Goal: Information Seeking & Learning: Learn about a topic

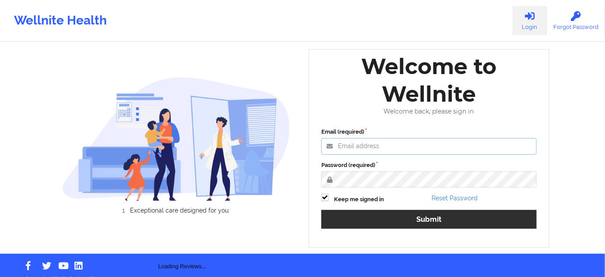
type input "[PERSON_NAME][EMAIL_ADDRESS][PERSON_NAME][DOMAIN_NAME]"
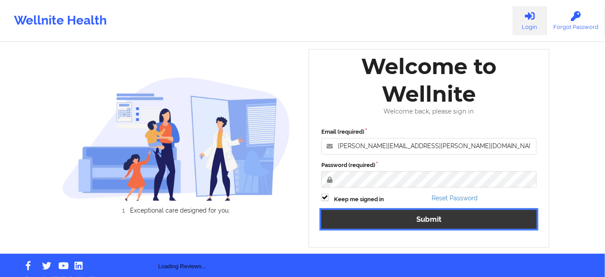
click at [425, 214] on button "Submit" at bounding box center [428, 219] width 215 height 19
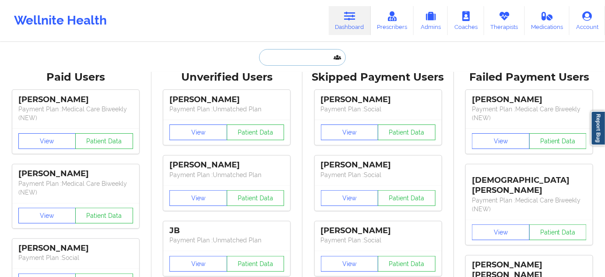
click at [305, 62] on input "text" at bounding box center [302, 57] width 87 height 17
paste input "[EMAIL_ADDRESS][DOMAIN_NAME]"
type input "[EMAIL_ADDRESS][DOMAIN_NAME]"
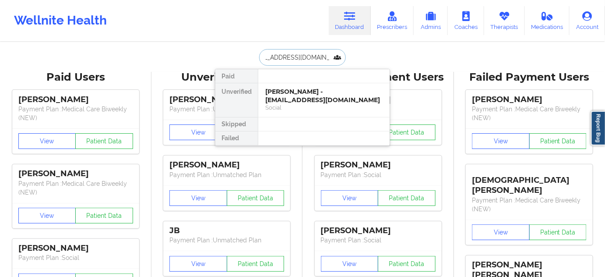
click at [295, 95] on div "[PERSON_NAME] - [EMAIL_ADDRESS][DOMAIN_NAME]" at bounding box center [323, 96] width 117 height 16
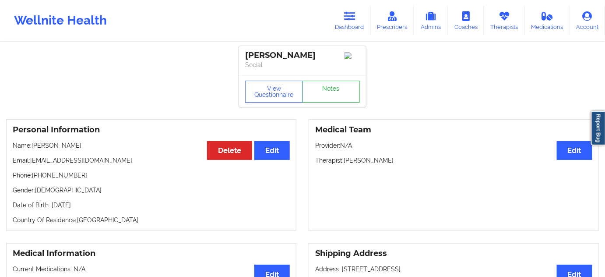
drag, startPoint x: 312, startPoint y: 53, endPoint x: 194, endPoint y: 29, distance: 119.8
copy div "[PERSON_NAME]"
click at [330, 100] on link "Notes" at bounding box center [331, 92] width 58 height 22
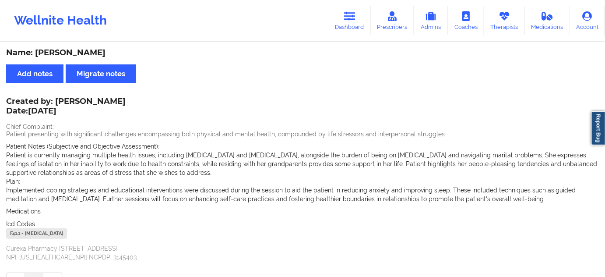
click at [19, 233] on div "F41.1 - [MEDICAL_DATA]" at bounding box center [36, 233] width 61 height 11
click at [14, 235] on div "F41.1 - [MEDICAL_DATA]" at bounding box center [36, 233] width 61 height 11
copy div "F41.1"
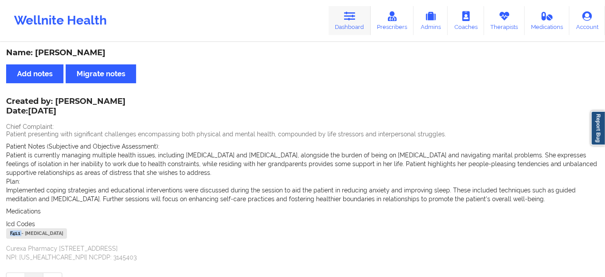
click at [351, 27] on link "Dashboard" at bounding box center [350, 20] width 42 height 29
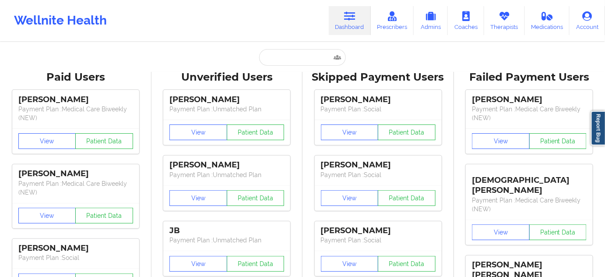
drag, startPoint x: 289, startPoint y: 70, endPoint x: 288, endPoint y: 57, distance: 13.6
click at [289, 70] on div "Unverified Users" at bounding box center [227, 77] width 139 height 14
click at [289, 57] on input "text" at bounding box center [302, 57] width 87 height 17
paste input "[EMAIL_ADDRESS][DOMAIN_NAME]"
type input "[EMAIL_ADDRESS][DOMAIN_NAME]"
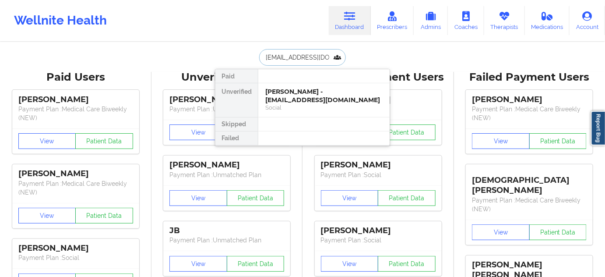
click at [285, 93] on div "[PERSON_NAME] - [EMAIL_ADDRESS][DOMAIN_NAME]" at bounding box center [323, 96] width 117 height 16
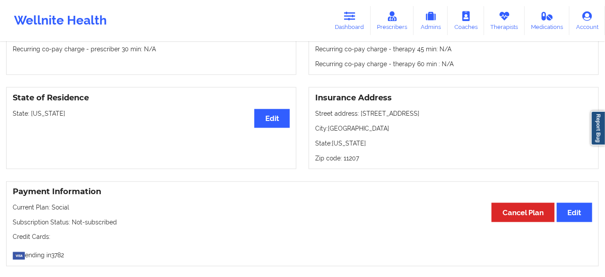
scroll to position [344, 0]
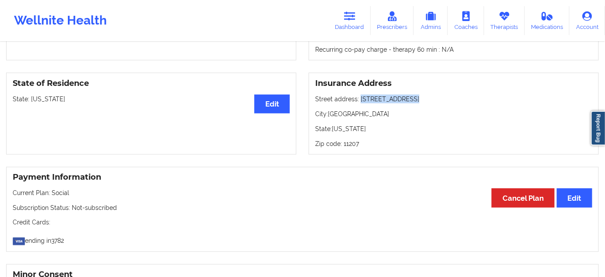
drag, startPoint x: 360, startPoint y: 102, endPoint x: 433, endPoint y: 105, distance: 73.6
click at [433, 103] on p "Street address: [STREET_ADDRESS]" at bounding box center [453, 99] width 277 height 9
copy p "[STREET_ADDRESS]"
click at [332, 114] on p "City: [GEOGRAPHIC_DATA]" at bounding box center [453, 113] width 277 height 9
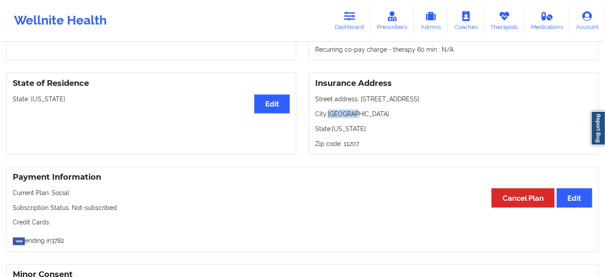
copy p "[GEOGRAPHIC_DATA]"
click at [348, 144] on p "Zip code: 11207" at bounding box center [453, 143] width 277 height 9
click at [348, 145] on p "Zip code: 11207" at bounding box center [453, 143] width 277 height 9
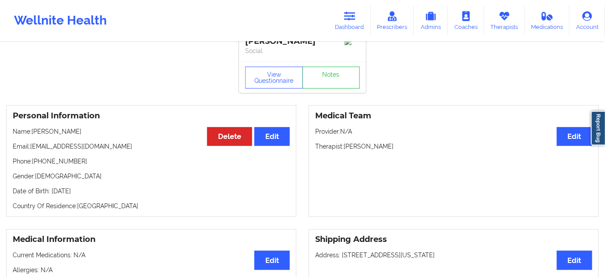
scroll to position [0, 0]
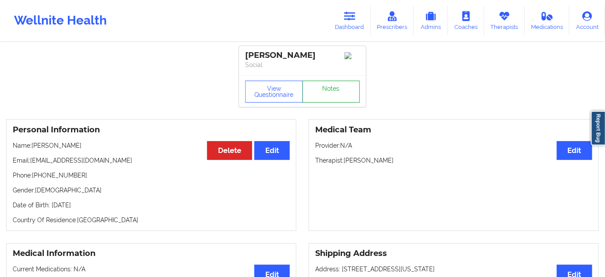
click at [312, 98] on link "Notes" at bounding box center [331, 92] width 58 height 22
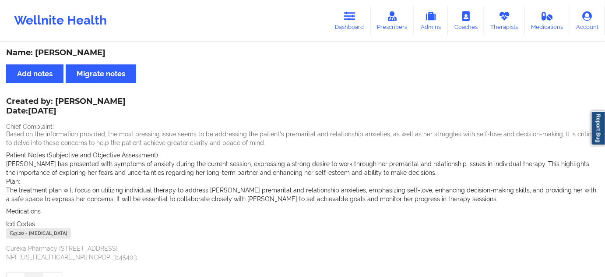
click at [17, 232] on div "F43.20 - [MEDICAL_DATA]" at bounding box center [38, 233] width 65 height 11
click at [17, 231] on div "F43.20 - [MEDICAL_DATA]" at bounding box center [38, 233] width 65 height 11
drag, startPoint x: 20, startPoint y: 235, endPoint x: 3, endPoint y: 238, distance: 16.8
click at [3, 238] on div "Name: [PERSON_NAME] Add notes Migrate notes Created by: [PERSON_NAME] Date: [DA…" at bounding box center [302, 170] width 605 height 254
copy div "F43.20"
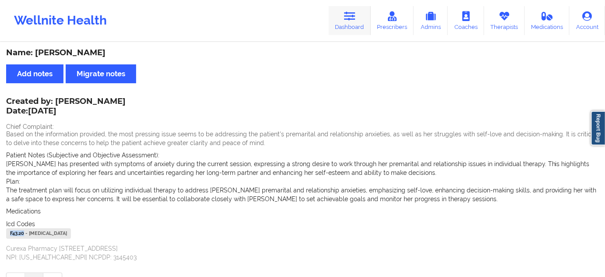
click at [364, 18] on link "Dashboard" at bounding box center [350, 20] width 42 height 29
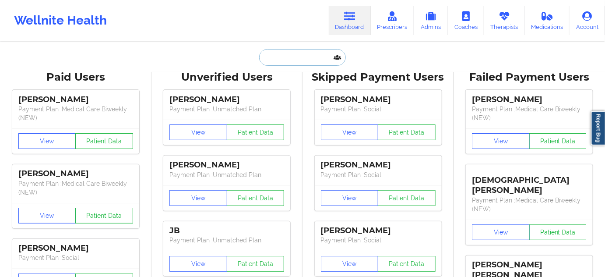
click at [304, 53] on input "text" at bounding box center [302, 57] width 87 height 17
paste input "[EMAIL_ADDRESS][DOMAIN_NAME]"
type input "[EMAIL_ADDRESS][DOMAIN_NAME]"
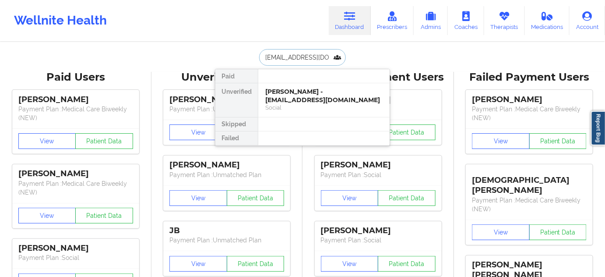
click at [285, 91] on div "[PERSON_NAME] - [EMAIL_ADDRESS][DOMAIN_NAME]" at bounding box center [323, 96] width 117 height 16
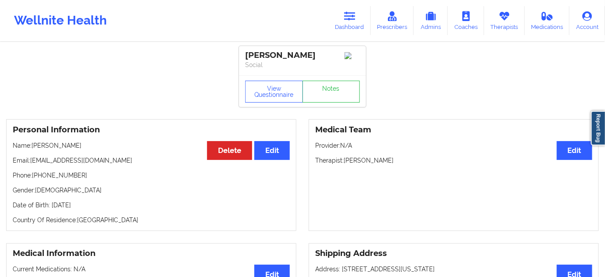
drag, startPoint x: 320, startPoint y: 55, endPoint x: 239, endPoint y: 35, distance: 84.0
copy div "[PERSON_NAME]"
click at [337, 97] on link "Notes" at bounding box center [331, 92] width 58 height 22
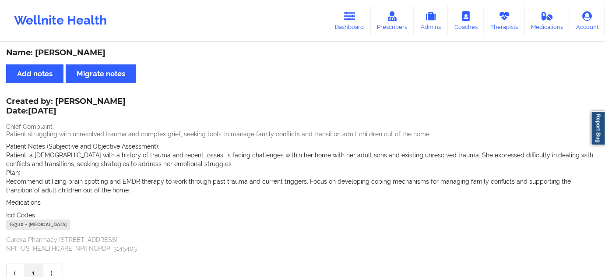
click at [20, 227] on div "F43.10 - [MEDICAL_DATA]" at bounding box center [38, 224] width 64 height 11
copy div "F43.10"
click at [362, 21] on link "Dashboard" at bounding box center [350, 20] width 42 height 29
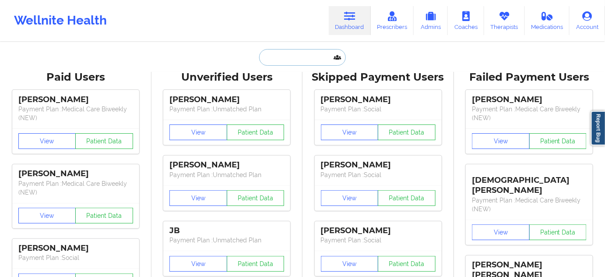
click at [298, 60] on input "text" at bounding box center [302, 57] width 87 height 17
paste input "[EMAIL_ADDRESS][DOMAIN_NAME]"
type input "[EMAIL_ADDRESS][DOMAIN_NAME]"
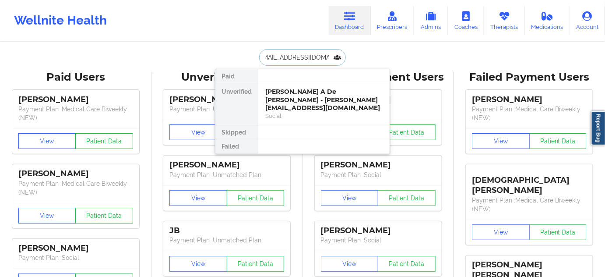
click at [293, 96] on div "[PERSON_NAME] A De [PERSON_NAME] - [PERSON_NAME][EMAIL_ADDRESS][DOMAIN_NAME]" at bounding box center [323, 100] width 117 height 25
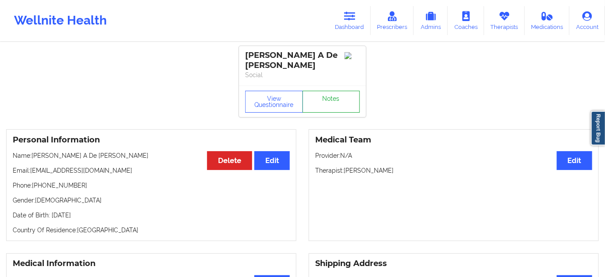
click at [327, 107] on link "Notes" at bounding box center [331, 102] width 58 height 22
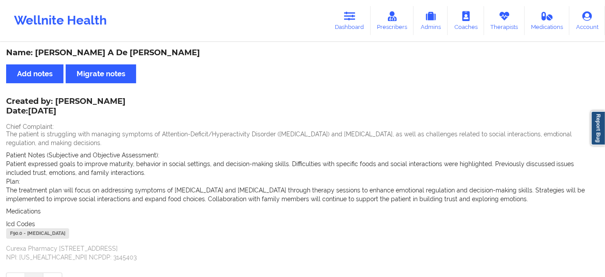
click at [20, 230] on div "F90.0 - [MEDICAL_DATA]" at bounding box center [37, 233] width 63 height 11
copy div "F90.0"
click at [351, 24] on link "Dashboard" at bounding box center [350, 20] width 42 height 29
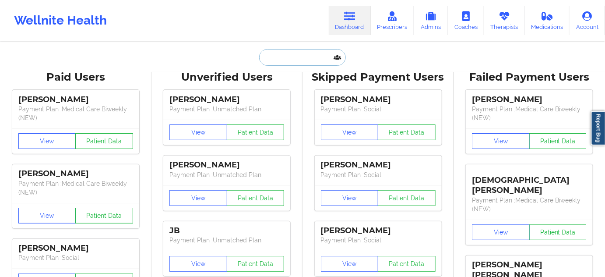
click at [300, 56] on input "text" at bounding box center [302, 57] width 87 height 17
paste input "[EMAIL_ADDRESS][DOMAIN_NAME]"
type input "[EMAIL_ADDRESS][DOMAIN_NAME]"
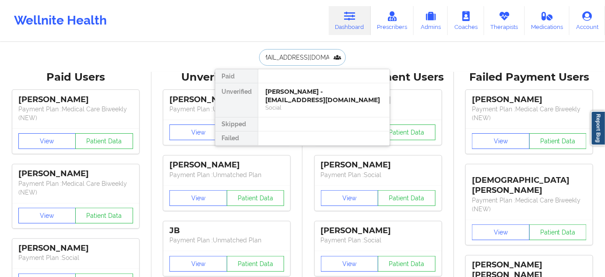
click at [281, 99] on div "[PERSON_NAME] - [EMAIL_ADDRESS][DOMAIN_NAME]" at bounding box center [323, 96] width 117 height 16
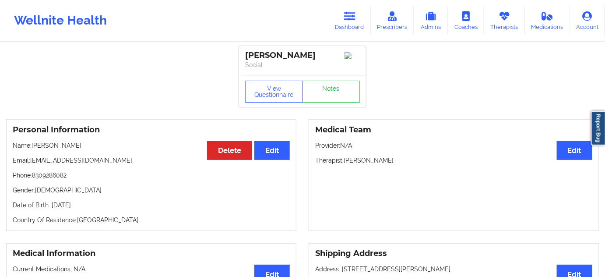
drag, startPoint x: 279, startPoint y: 59, endPoint x: 246, endPoint y: 54, distance: 33.2
click at [246, 54] on div "[PERSON_NAME]" at bounding box center [302, 55] width 115 height 10
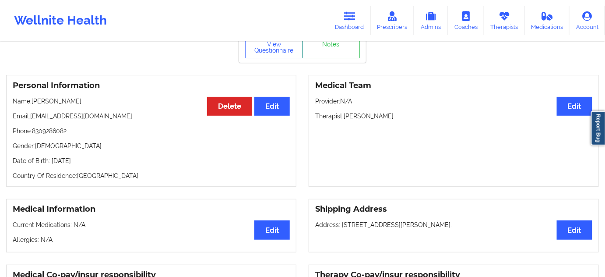
scroll to position [53, 0]
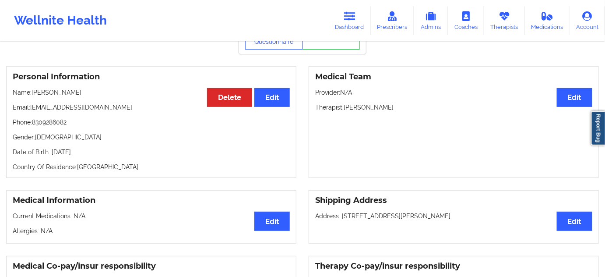
drag, startPoint x: 347, startPoint y: 107, endPoint x: 399, endPoint y: 112, distance: 52.7
click at [397, 112] on p "Therapist: [PERSON_NAME]" at bounding box center [453, 107] width 277 height 9
copy p "[PERSON_NAME]"
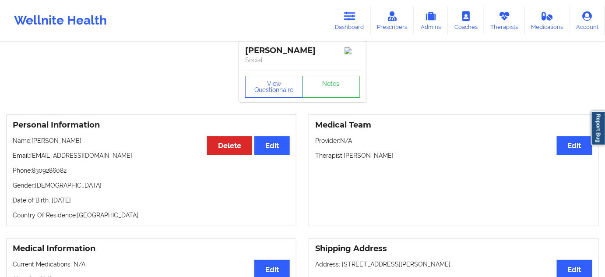
scroll to position [0, 0]
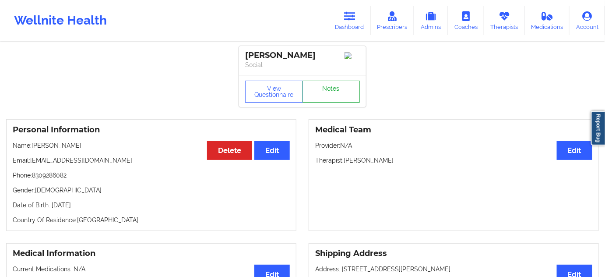
click at [334, 98] on link "Notes" at bounding box center [331, 92] width 58 height 22
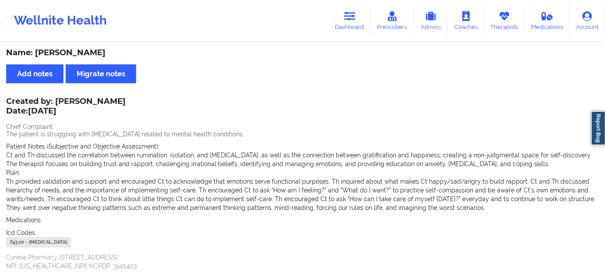
click at [19, 240] on div "F43.20 - [MEDICAL_DATA]" at bounding box center [38, 242] width 65 height 11
drag, startPoint x: 19, startPoint y: 240, endPoint x: 38, endPoint y: 227, distance: 22.6
click at [19, 241] on div "F43.20 - [MEDICAL_DATA]" at bounding box center [38, 242] width 65 height 11
copy div "F43.20"
click at [347, 18] on icon at bounding box center [349, 16] width 11 height 10
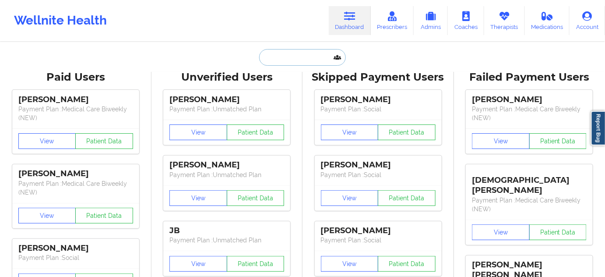
click at [307, 63] on input "text" at bounding box center [302, 57] width 87 height 17
paste input "[EMAIL_ADDRESS][DOMAIN_NAME]"
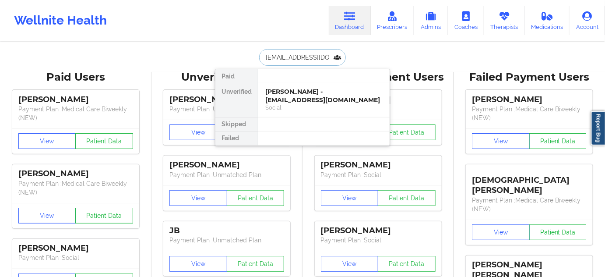
scroll to position [0, 1]
type input "[EMAIL_ADDRESS][DOMAIN_NAME]"
click at [306, 104] on div "Digital Practice Member (In-Network)" at bounding box center [323, 107] width 117 height 7
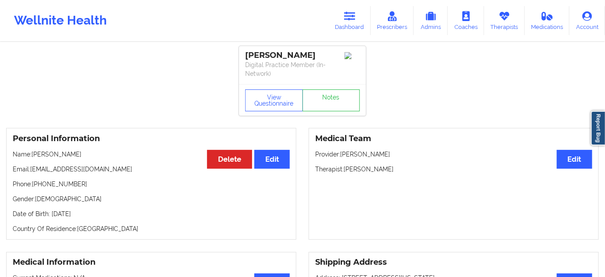
drag, startPoint x: 310, startPoint y: 52, endPoint x: 231, endPoint y: 48, distance: 79.7
click at [337, 104] on link "Notes" at bounding box center [331, 100] width 58 height 22
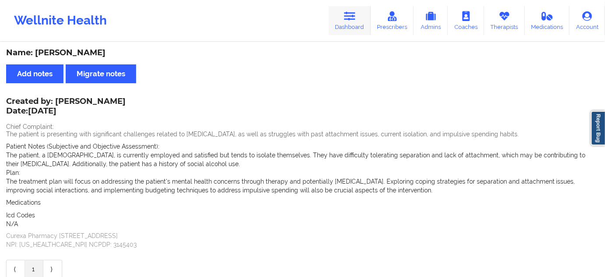
click at [355, 19] on icon at bounding box center [349, 16] width 11 height 10
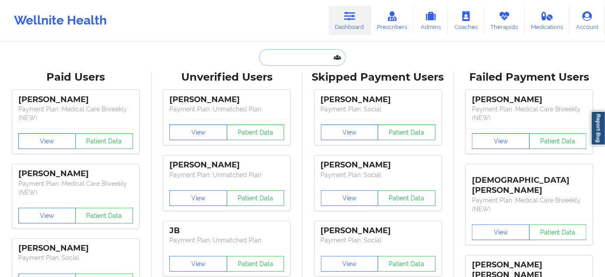
click at [302, 59] on input "text" at bounding box center [302, 57] width 87 height 17
paste input "[EMAIL_ADDRESS][DOMAIN_NAME]"
type input "[EMAIL_ADDRESS][DOMAIN_NAME]"
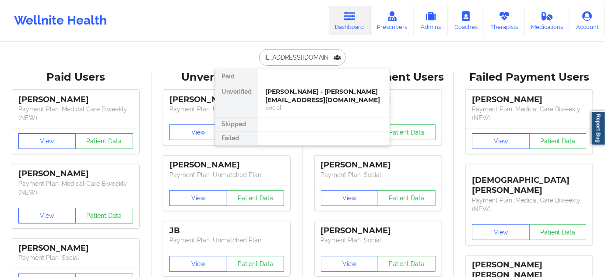
click at [285, 91] on div "[PERSON_NAME] - [PERSON_NAME][EMAIL_ADDRESS][DOMAIN_NAME]" at bounding box center [323, 96] width 117 height 16
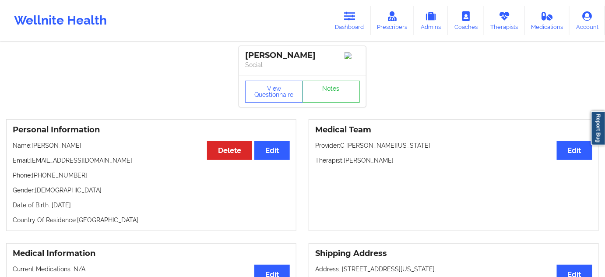
drag, startPoint x: 289, startPoint y: 53, endPoint x: 242, endPoint y: 48, distance: 47.9
click at [242, 48] on div "[PERSON_NAME] Social" at bounding box center [302, 60] width 127 height 29
click at [327, 97] on link "Notes" at bounding box center [331, 92] width 58 height 22
